Goal: Find specific page/section: Find specific page/section

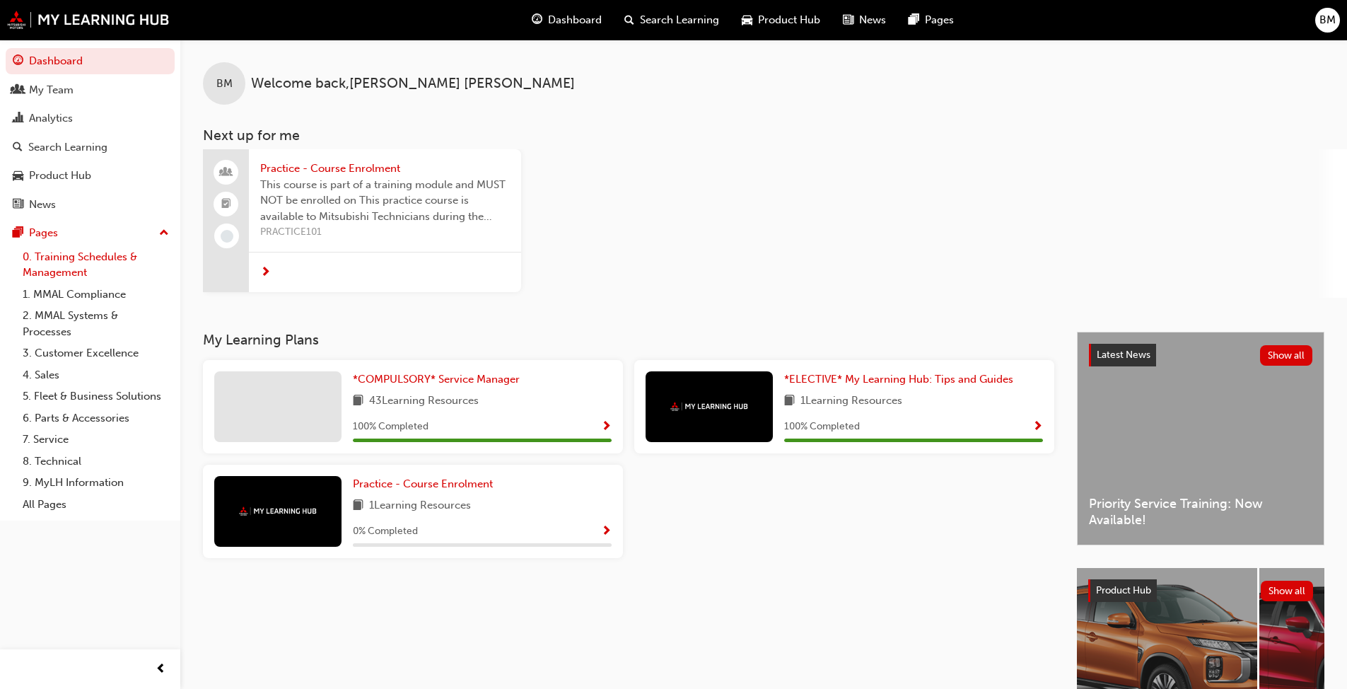
click at [59, 257] on link "0. Training Schedules & Management" at bounding box center [96, 264] width 158 height 37
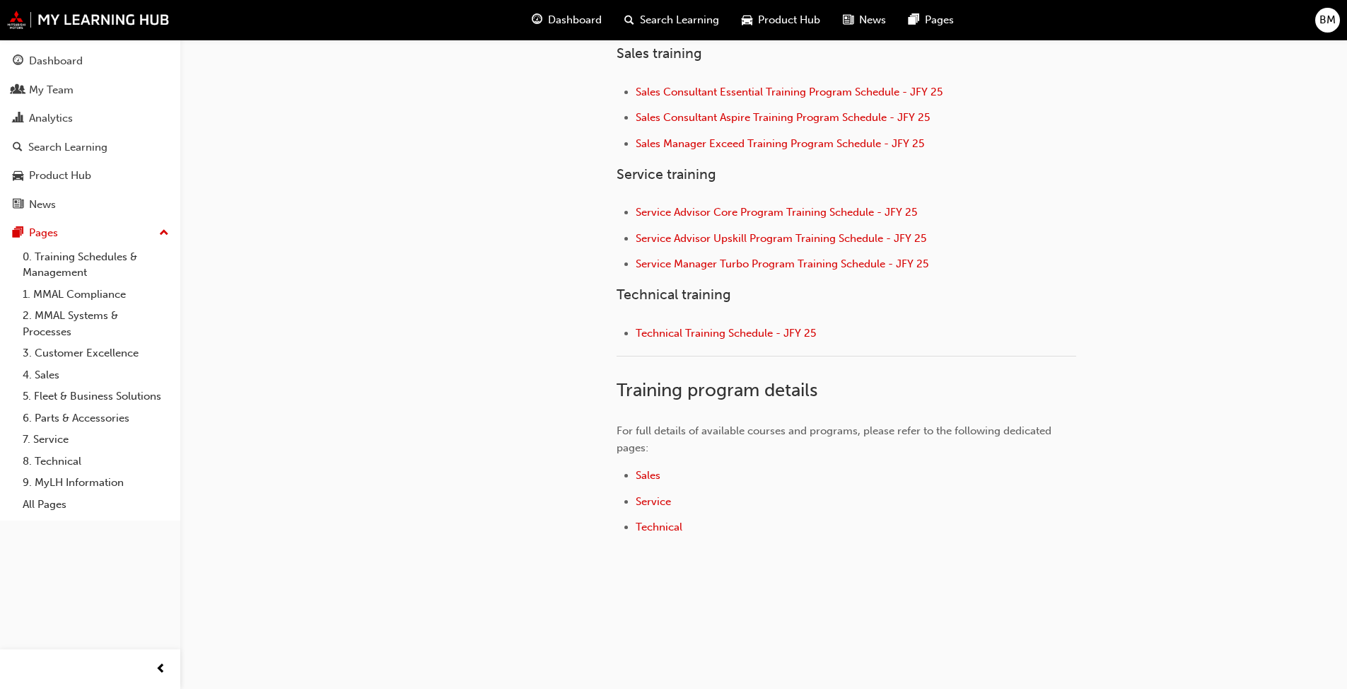
scroll to position [585, 0]
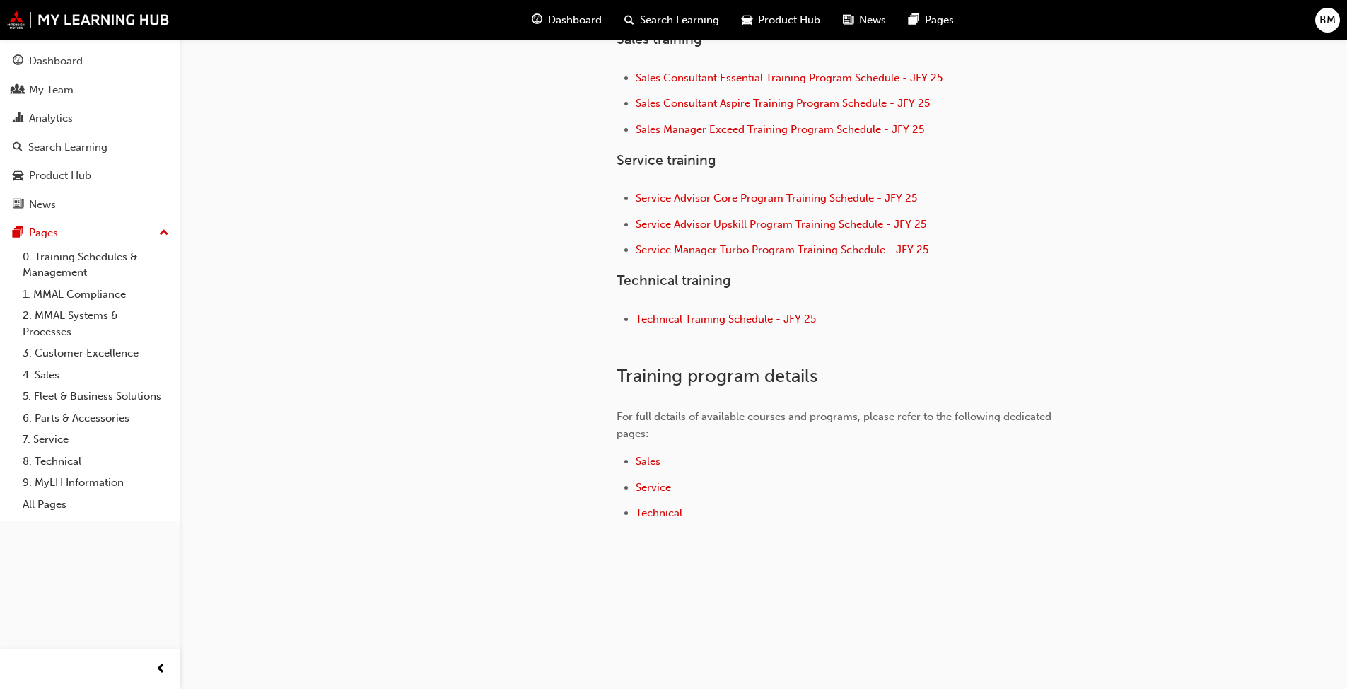
click at [646, 486] on span "Service" at bounding box center [653, 487] width 35 height 13
